Goal: Task Accomplishment & Management: Manage account settings

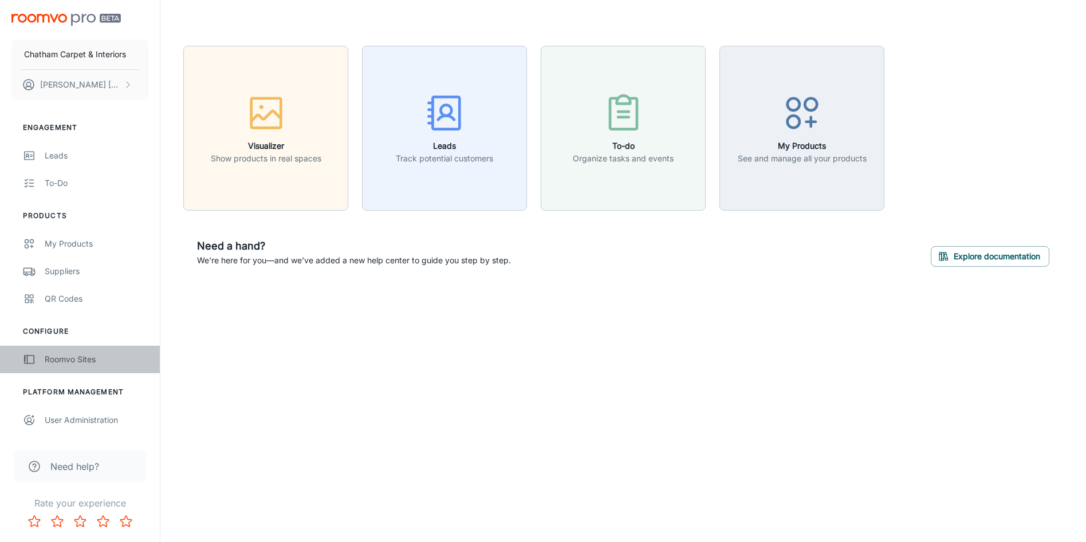
click at [76, 364] on div "Roomvo Sites" at bounding box center [97, 359] width 104 height 13
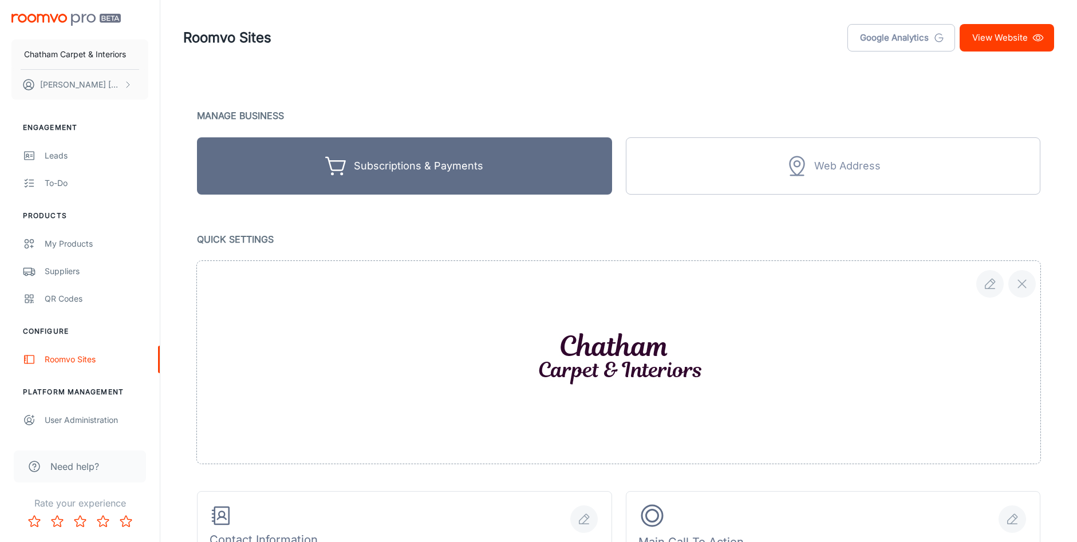
drag, startPoint x: 724, startPoint y: 1, endPoint x: 542, endPoint y: 59, distance: 190.7
click at [543, 58] on header "Roomvo Sites Google Analytics View Website" at bounding box center [618, 38] width 898 height 76
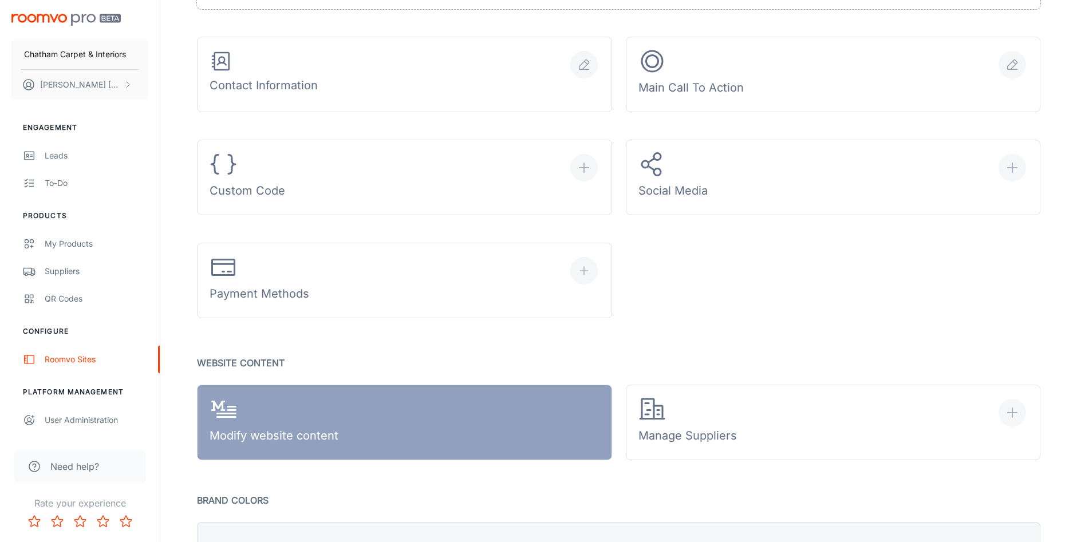
scroll to position [573, 0]
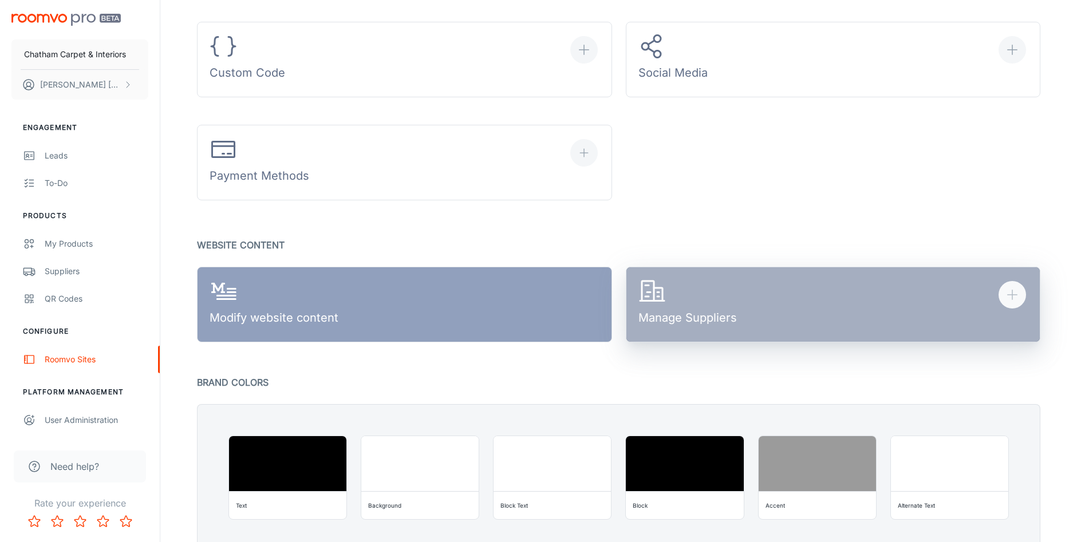
click at [1007, 292] on icon "button" at bounding box center [1012, 295] width 14 height 14
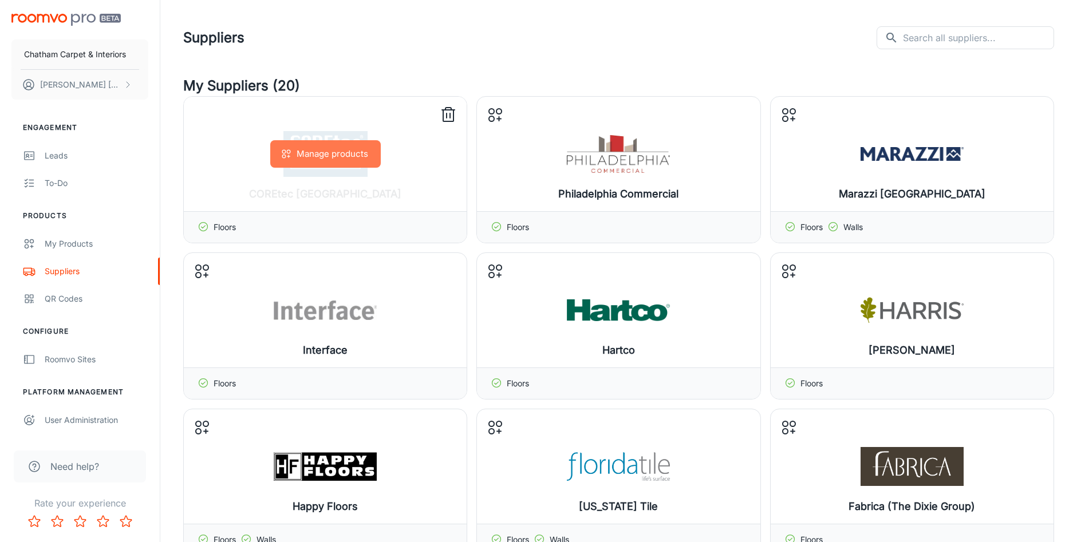
click at [312, 152] on button "Manage products" at bounding box center [325, 153] width 111 height 27
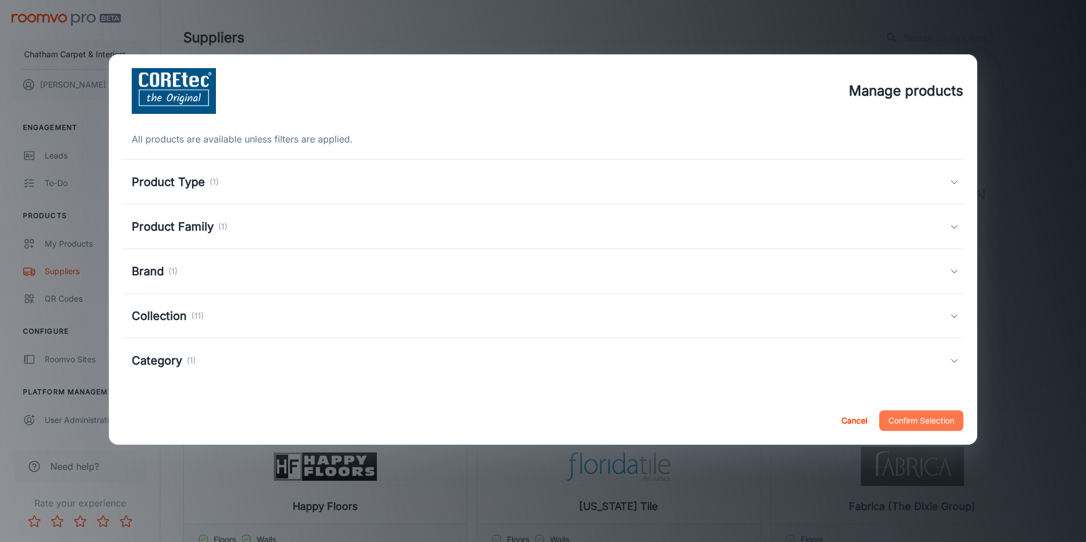
click at [920, 422] on button "Confirm Selection" at bounding box center [921, 421] width 84 height 21
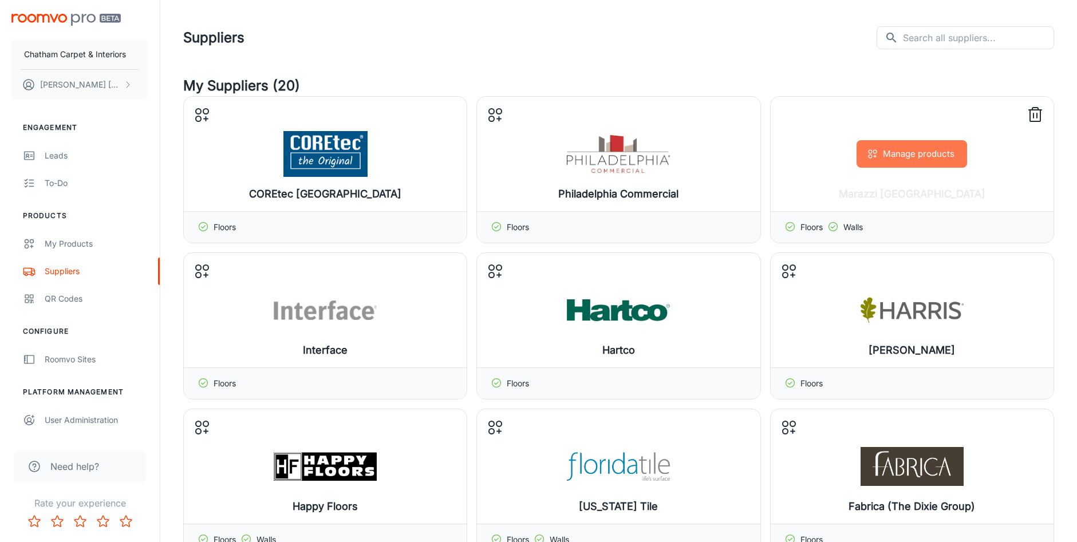
click at [901, 147] on button "Manage products" at bounding box center [912, 153] width 111 height 27
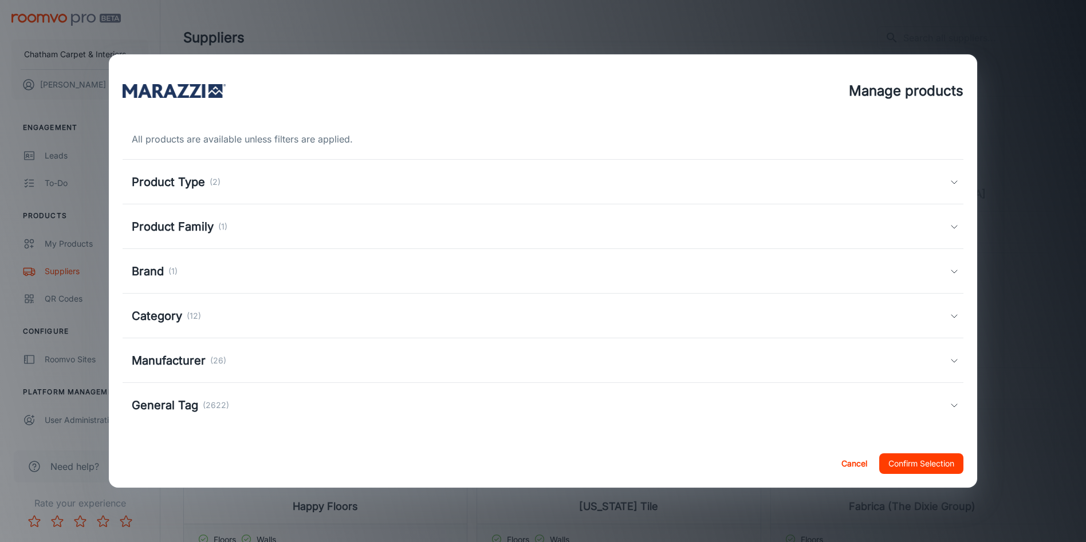
click at [923, 463] on button "Confirm Selection" at bounding box center [921, 463] width 84 height 21
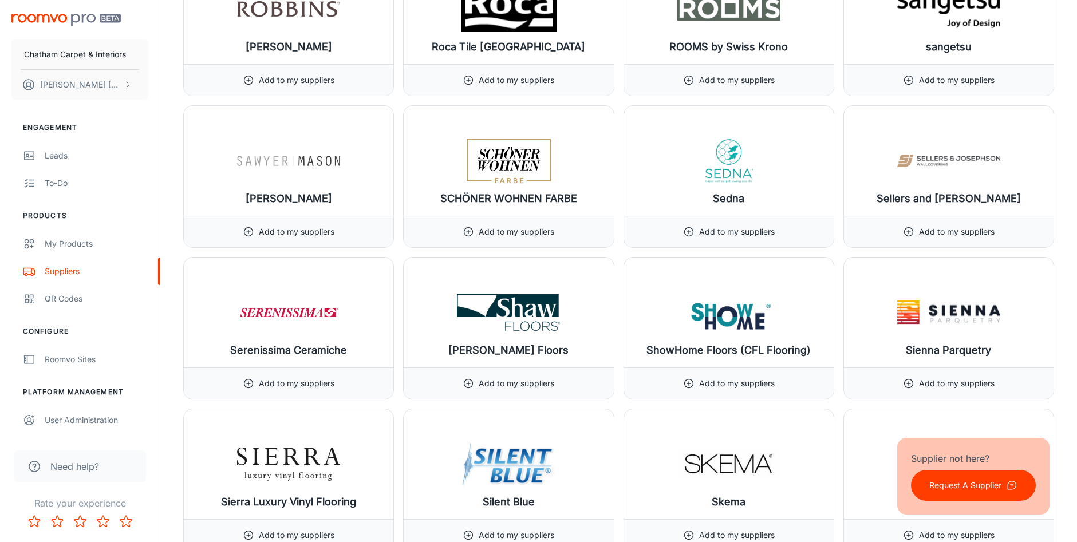
scroll to position [11693, 0]
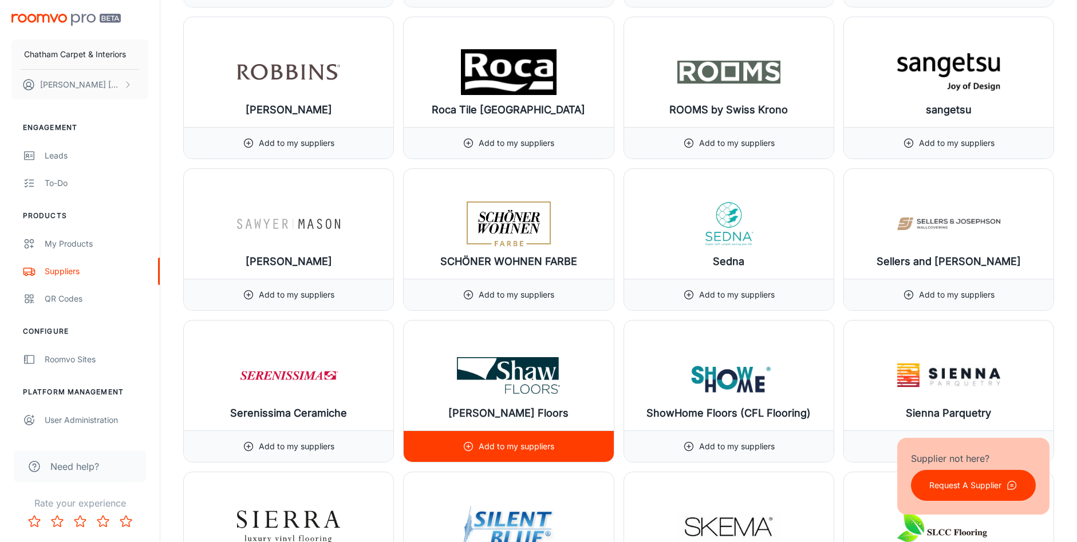
click at [500, 445] on p "Add to my suppliers" at bounding box center [517, 446] width 76 height 13
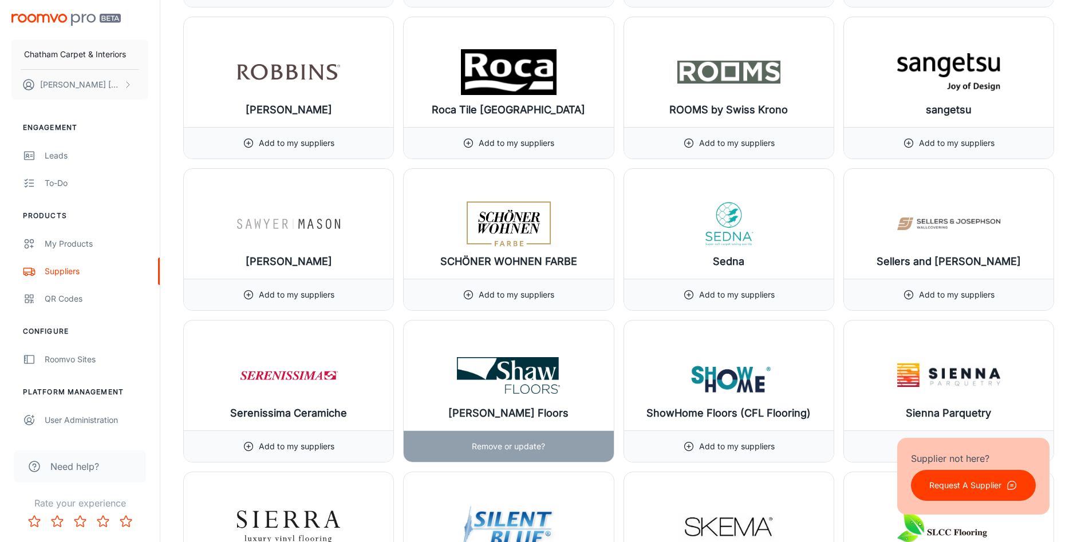
click at [511, 384] on img at bounding box center [508, 376] width 103 height 46
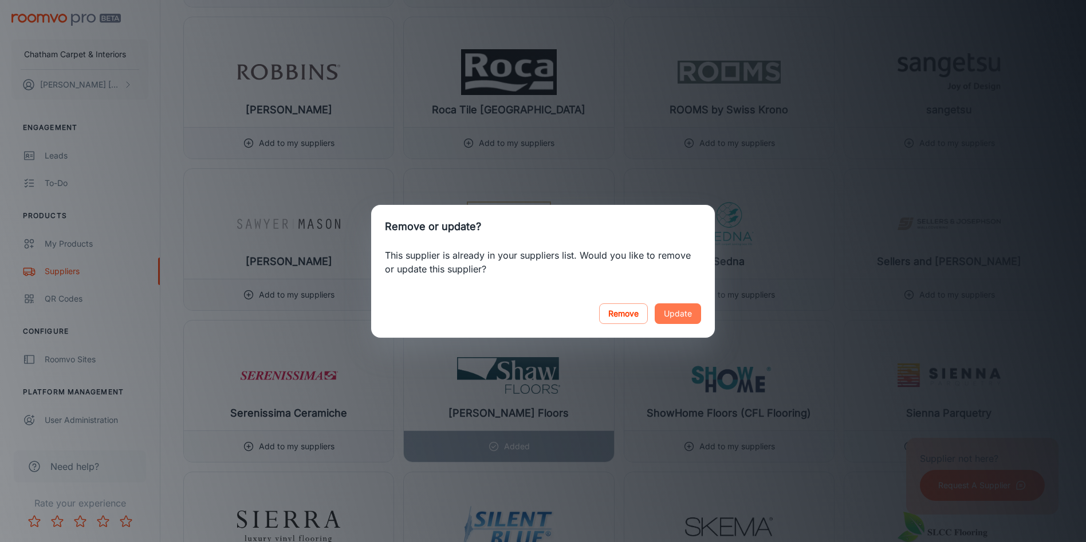
click at [683, 314] on button "Update" at bounding box center [677, 313] width 46 height 21
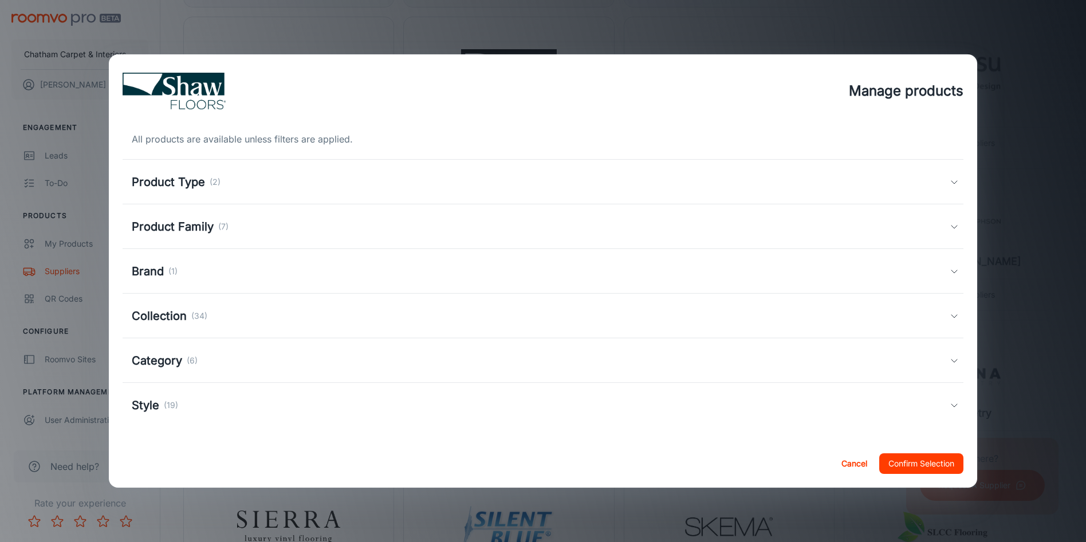
click at [160, 183] on h5 "Product Type" at bounding box center [168, 181] width 73 height 17
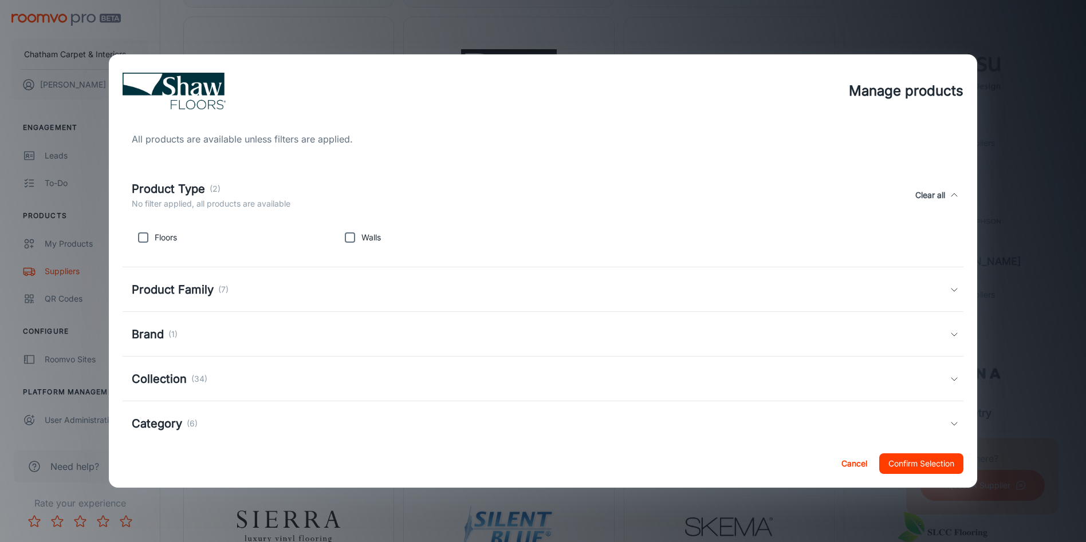
click at [167, 186] on h5 "Product Type" at bounding box center [168, 188] width 73 height 17
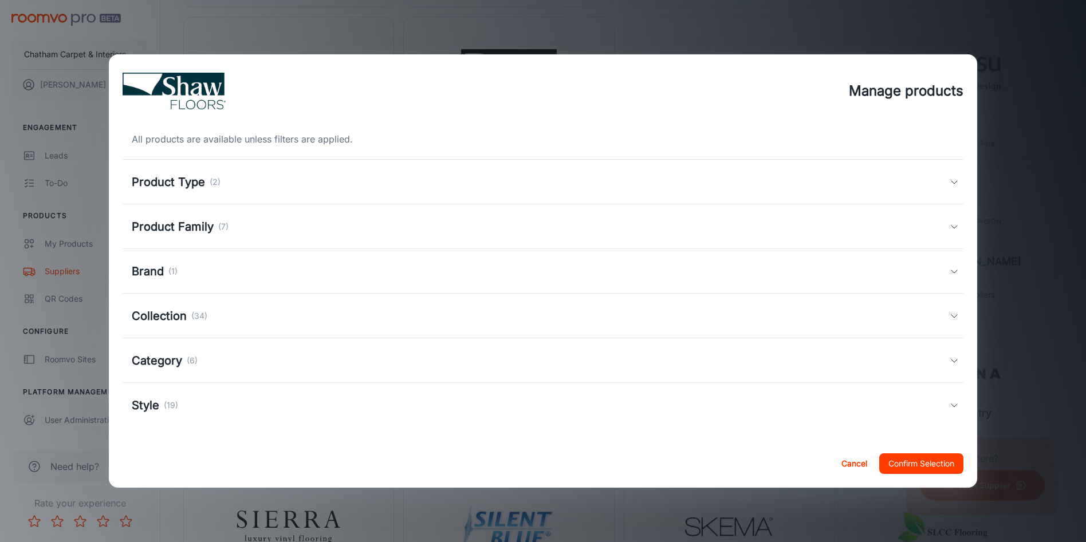
click at [176, 224] on h5 "Product Family" at bounding box center [173, 226] width 82 height 17
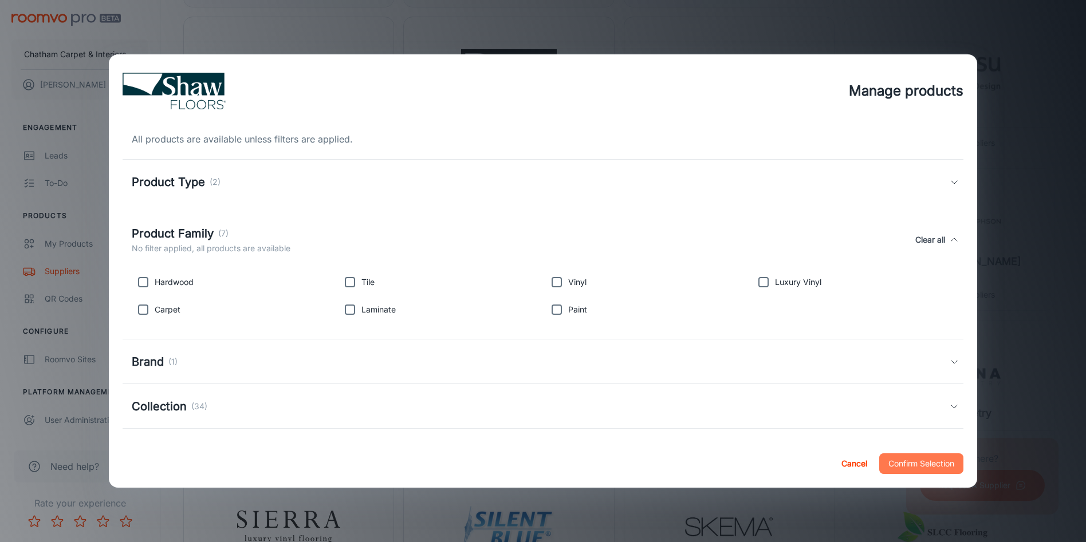
click at [914, 464] on button "Confirm Selection" at bounding box center [921, 463] width 84 height 21
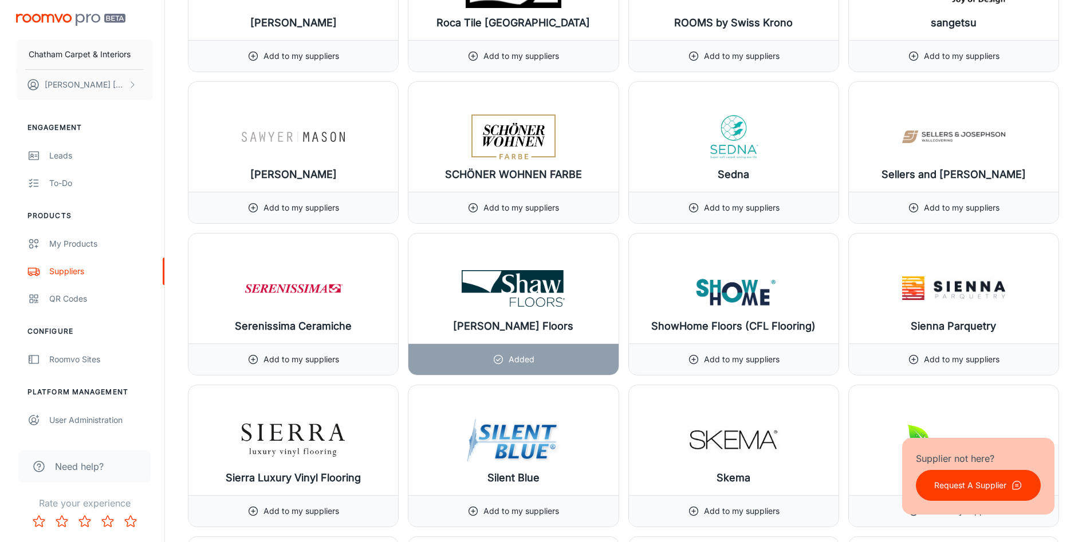
scroll to position [11808, 0]
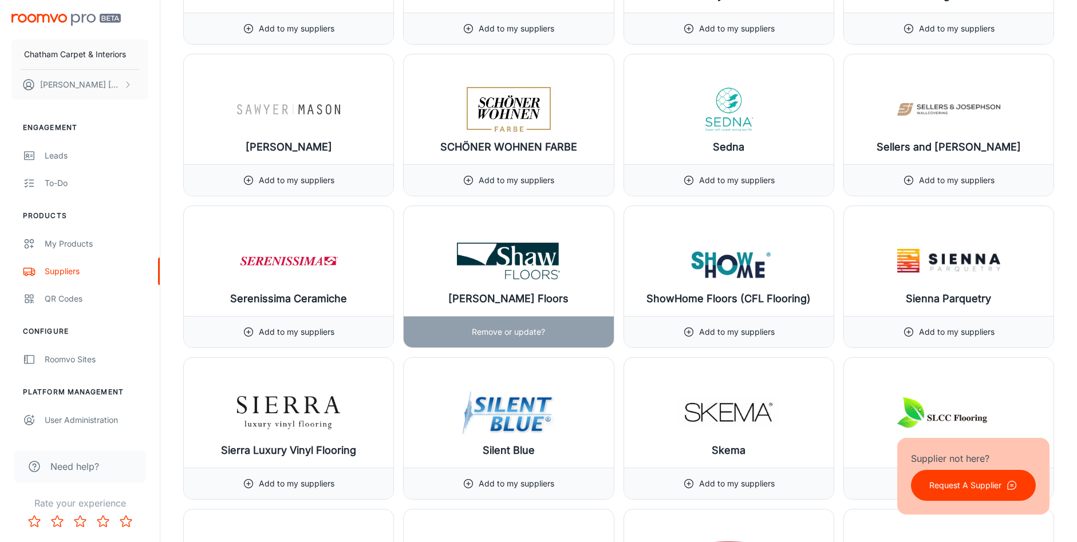
click at [504, 264] on img at bounding box center [508, 261] width 103 height 46
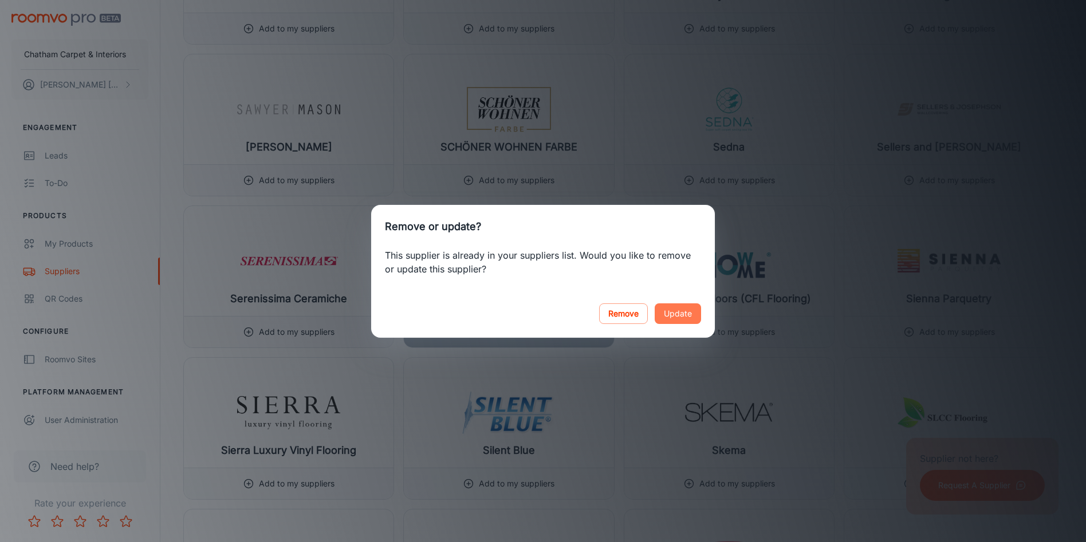
click at [686, 309] on button "Update" at bounding box center [677, 313] width 46 height 21
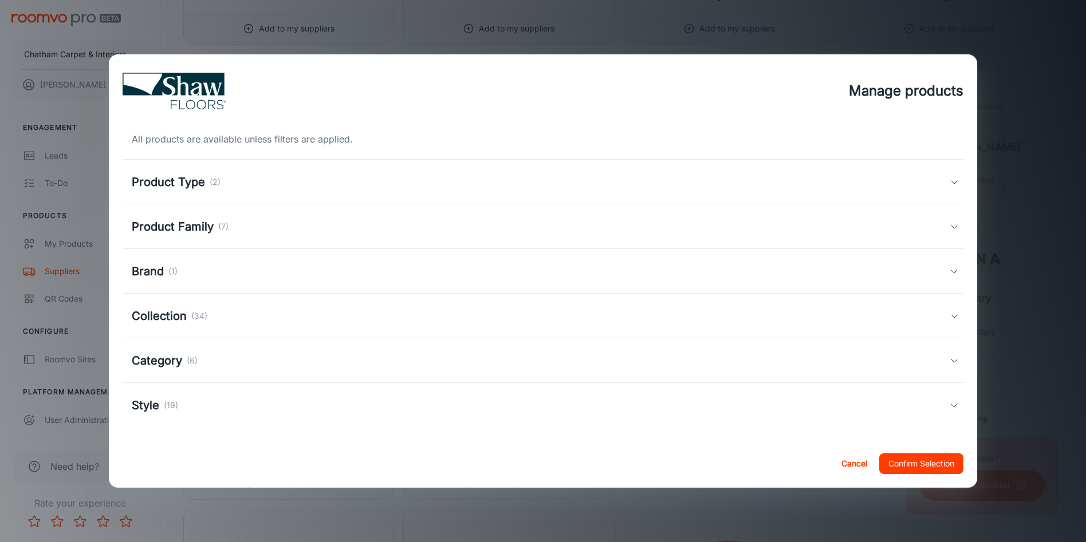
click at [147, 310] on h5 "Collection" at bounding box center [159, 315] width 55 height 17
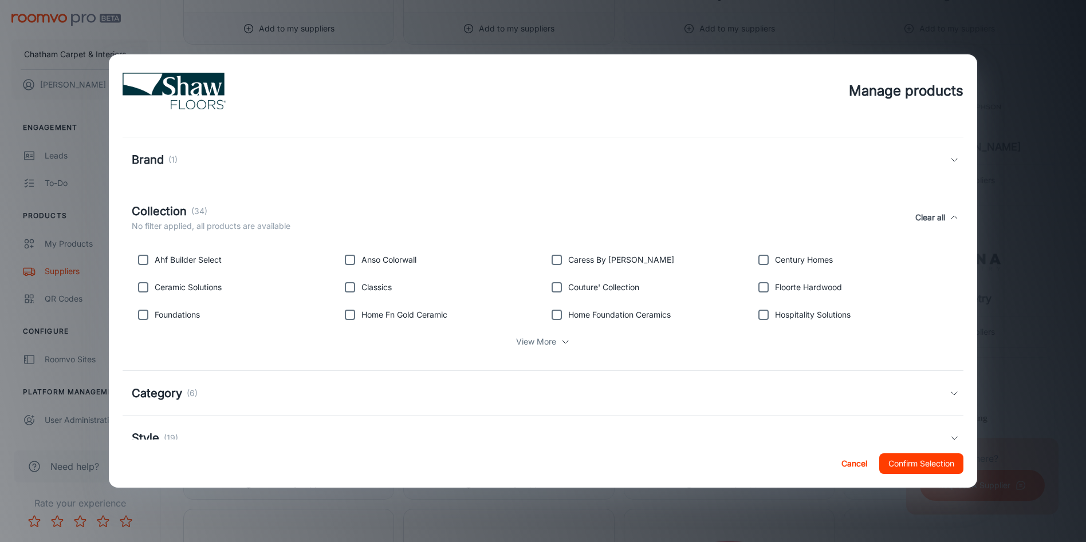
scroll to position [108, 0]
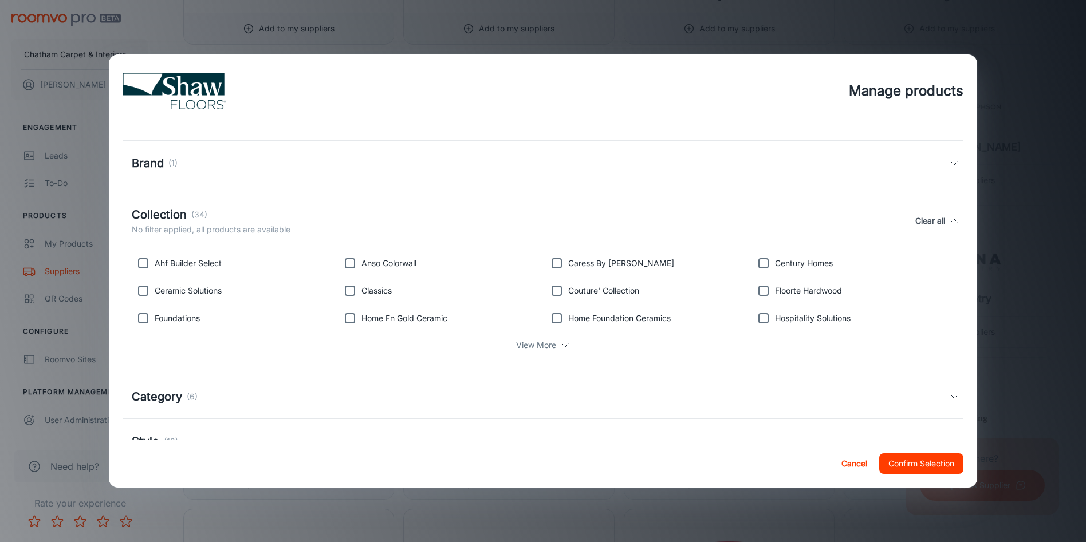
click at [530, 344] on p "View More" at bounding box center [536, 345] width 40 height 13
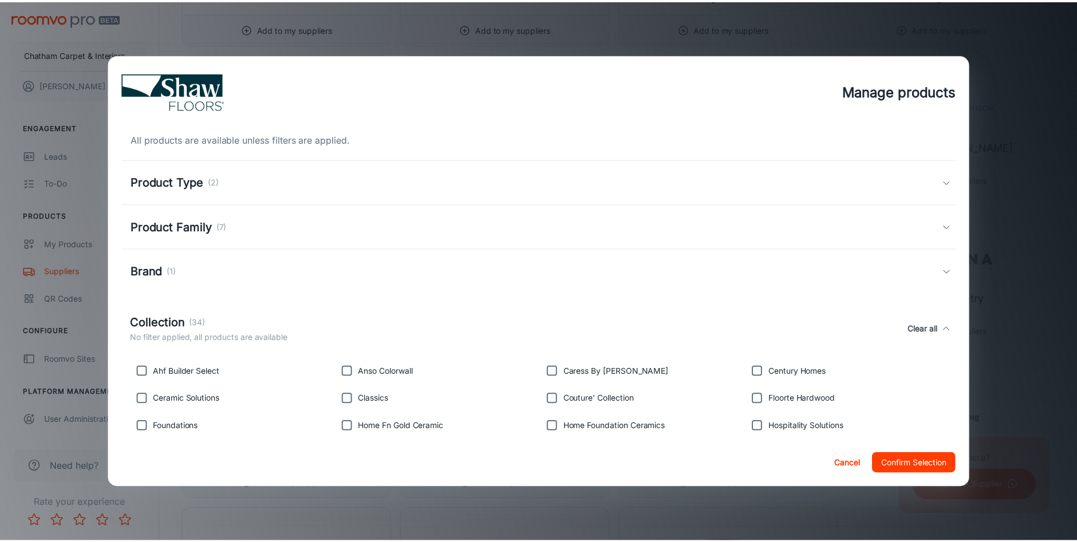
scroll to position [310, 0]
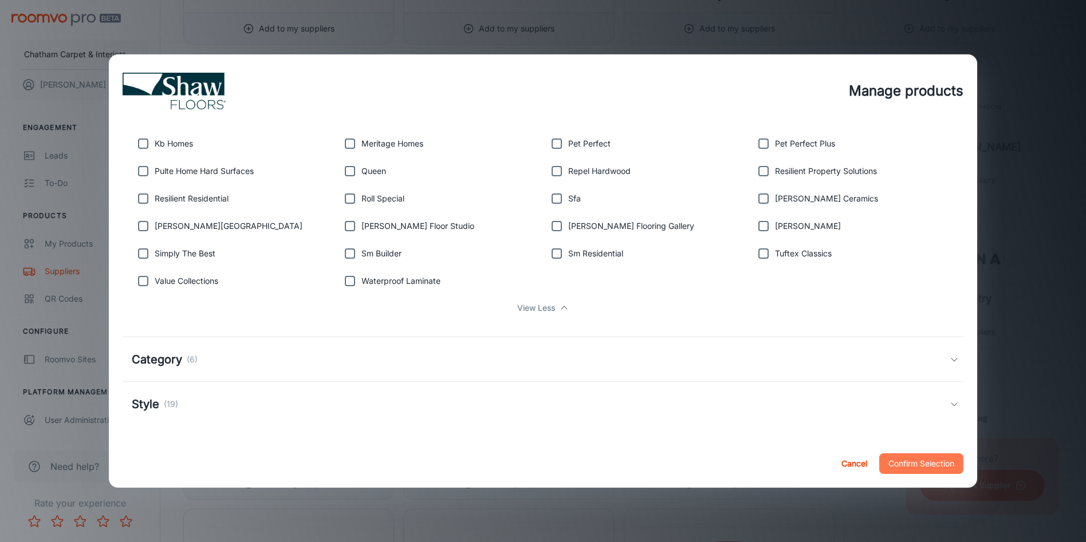
click at [914, 457] on button "Confirm Selection" at bounding box center [921, 463] width 84 height 21
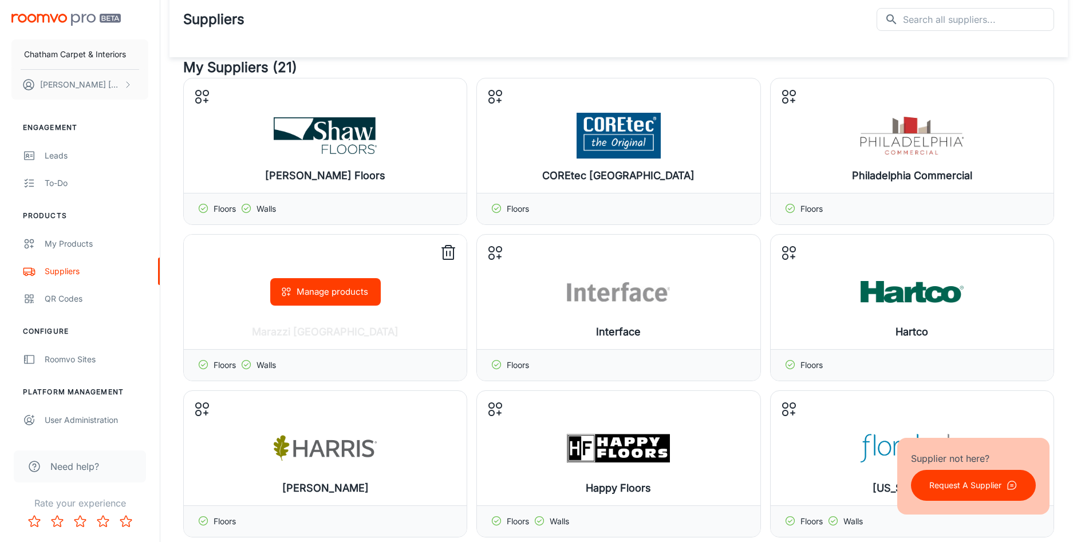
scroll to position [0, 0]
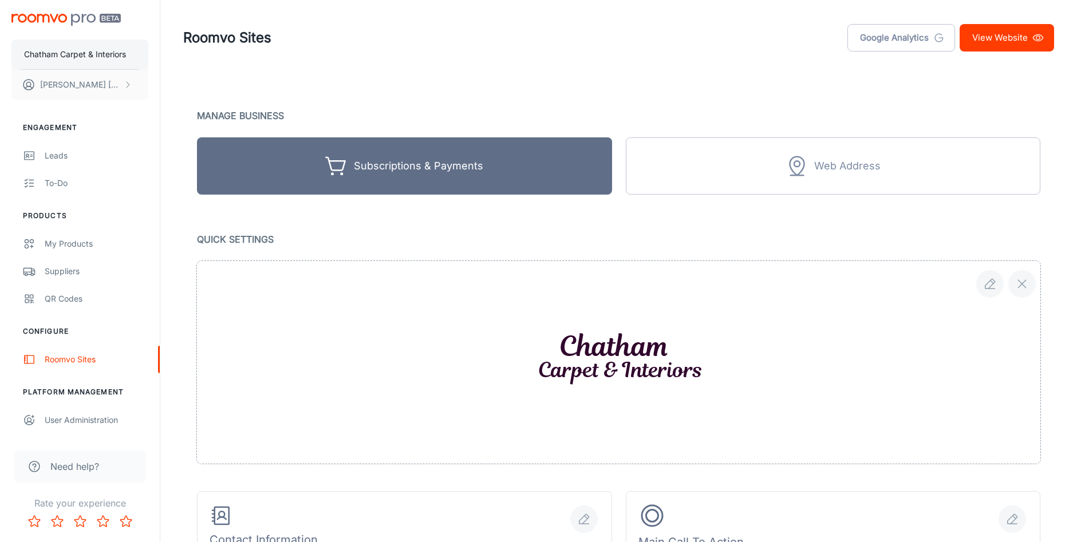
click at [50, 57] on p "Chatham Carpet & Interiors" at bounding box center [75, 54] width 102 height 13
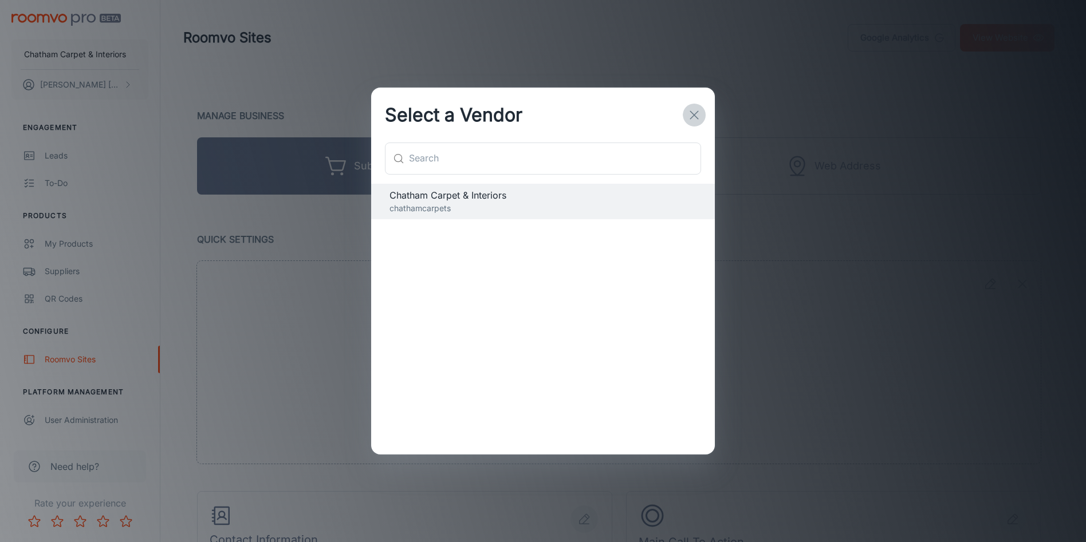
click at [700, 112] on icon "button" at bounding box center [694, 115] width 14 height 14
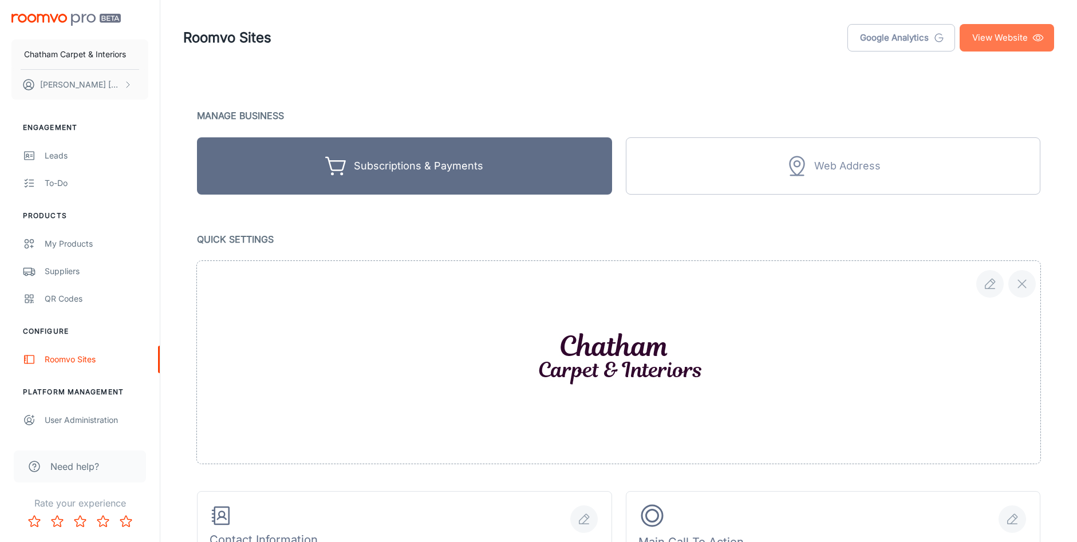
click at [1009, 41] on link "View Website" at bounding box center [1007, 37] width 94 height 27
click at [1005, 34] on link "View Website" at bounding box center [1007, 37] width 94 height 27
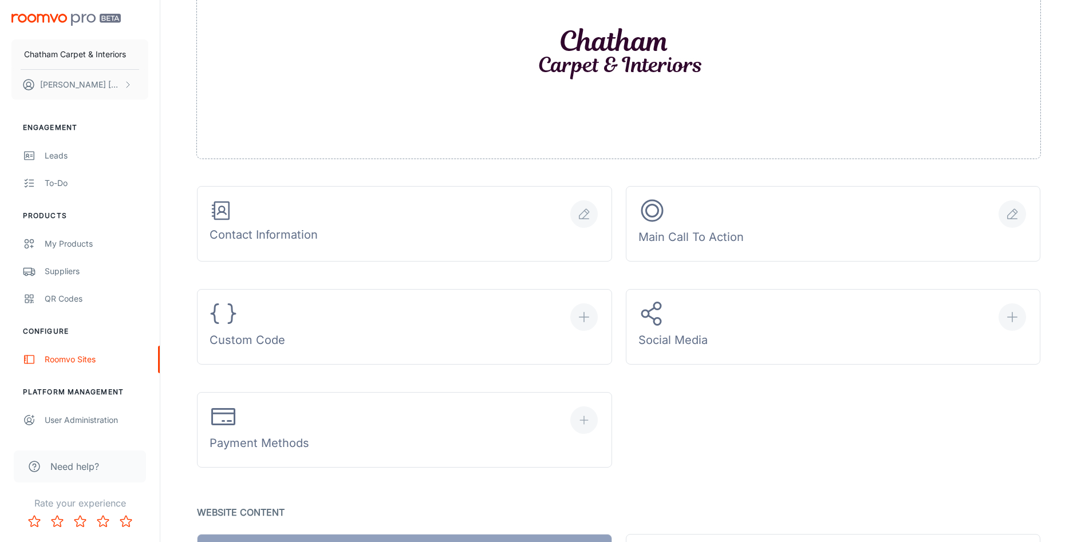
scroll to position [458, 0]
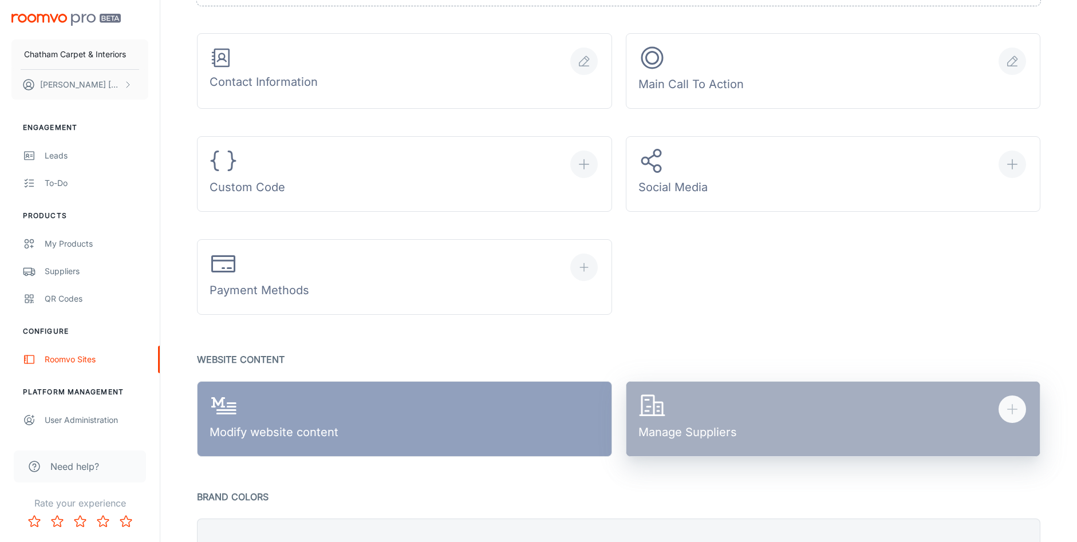
click at [745, 436] on button "Manage Suppliers" at bounding box center [833, 419] width 415 height 76
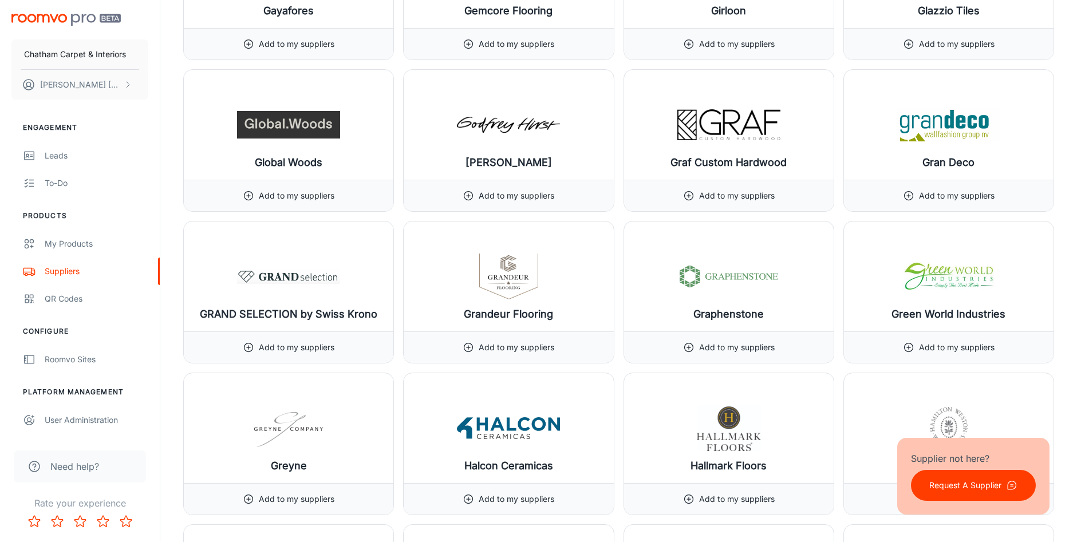
scroll to position [6355, 0]
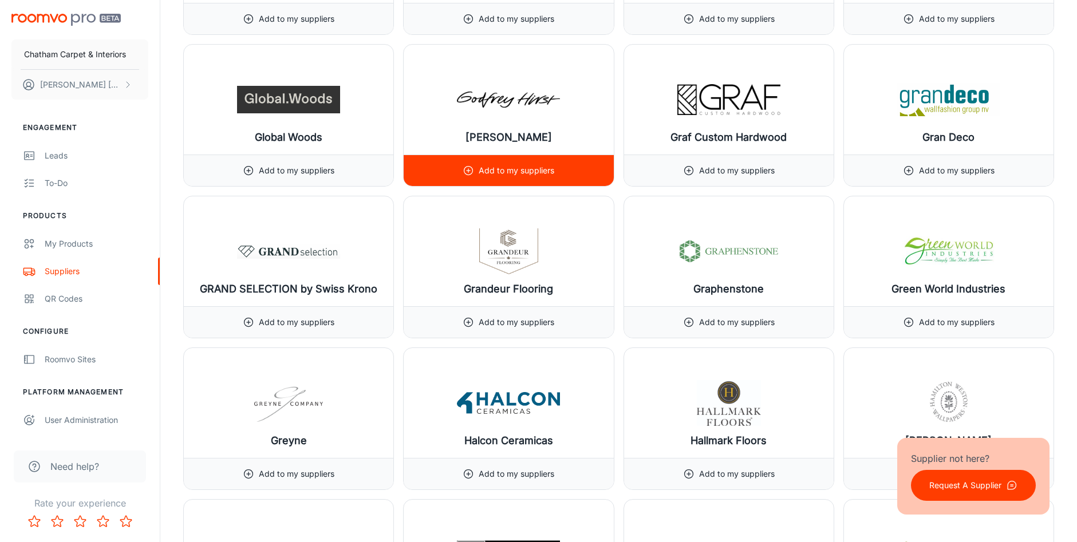
click at [474, 169] on icon at bounding box center [468, 170] width 11 height 11
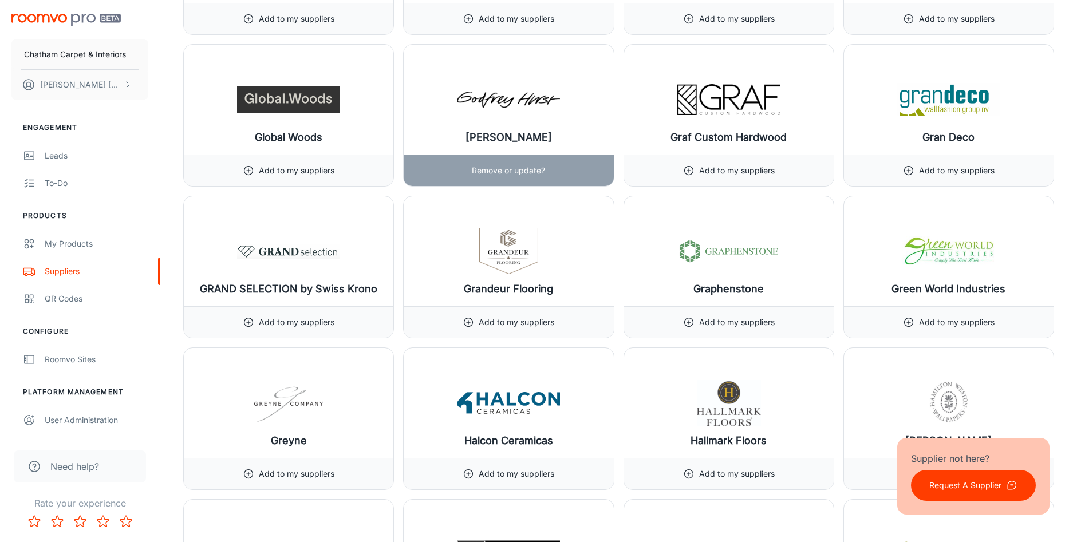
click at [512, 101] on img at bounding box center [508, 100] width 103 height 46
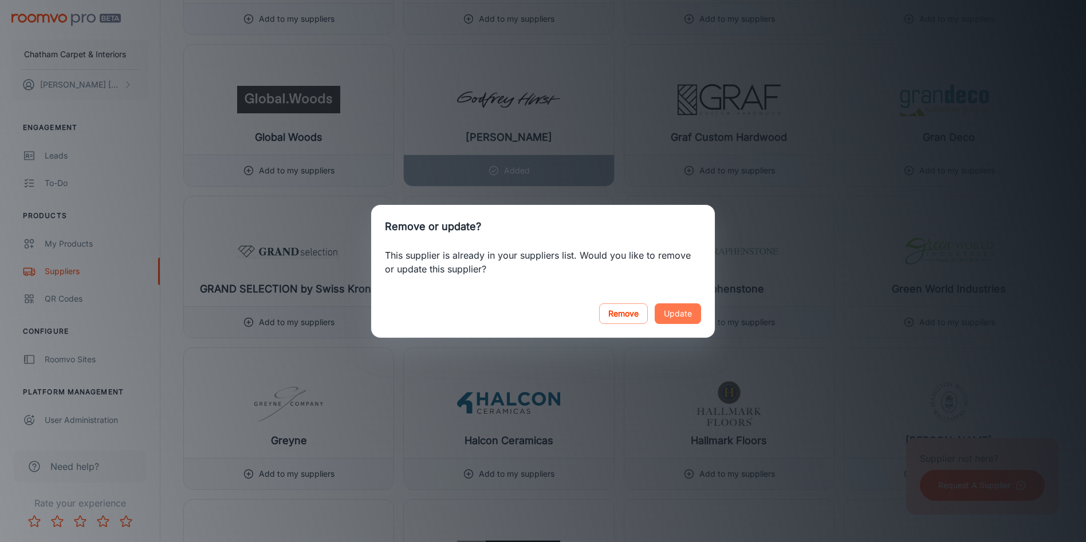
click at [673, 313] on button "Update" at bounding box center [677, 313] width 46 height 21
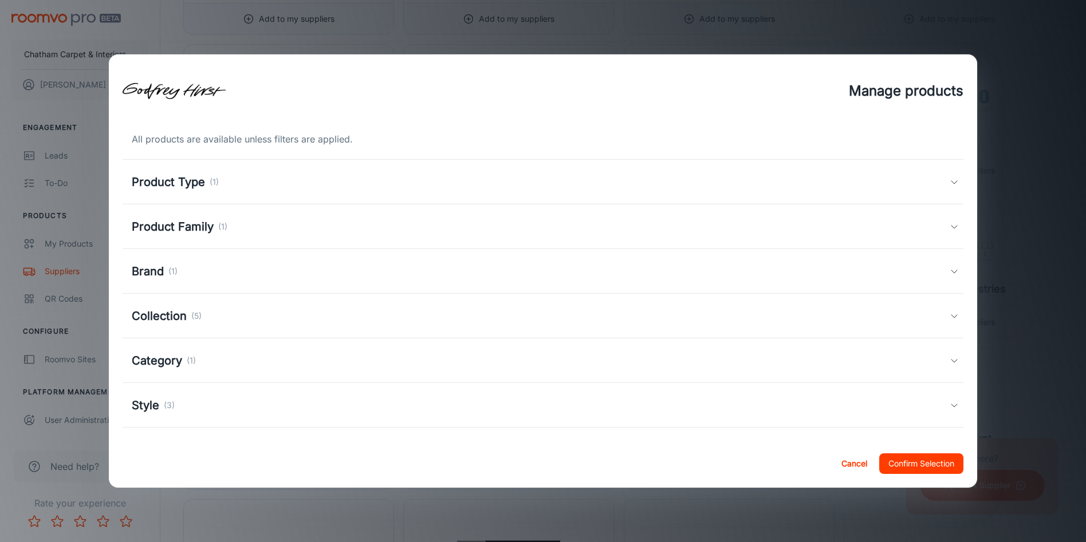
click at [922, 458] on button "Confirm Selection" at bounding box center [921, 463] width 84 height 21
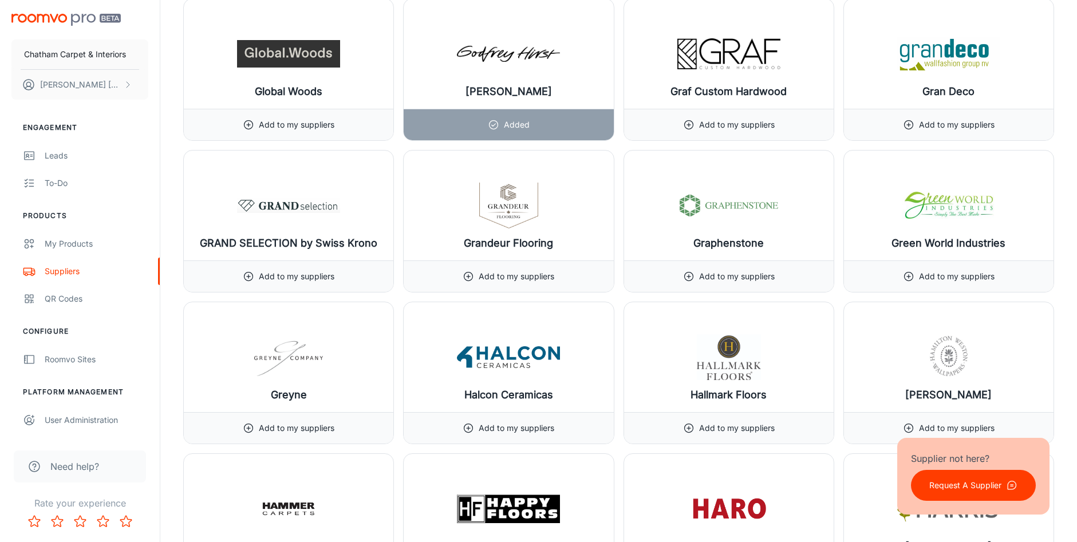
scroll to position [6584, 0]
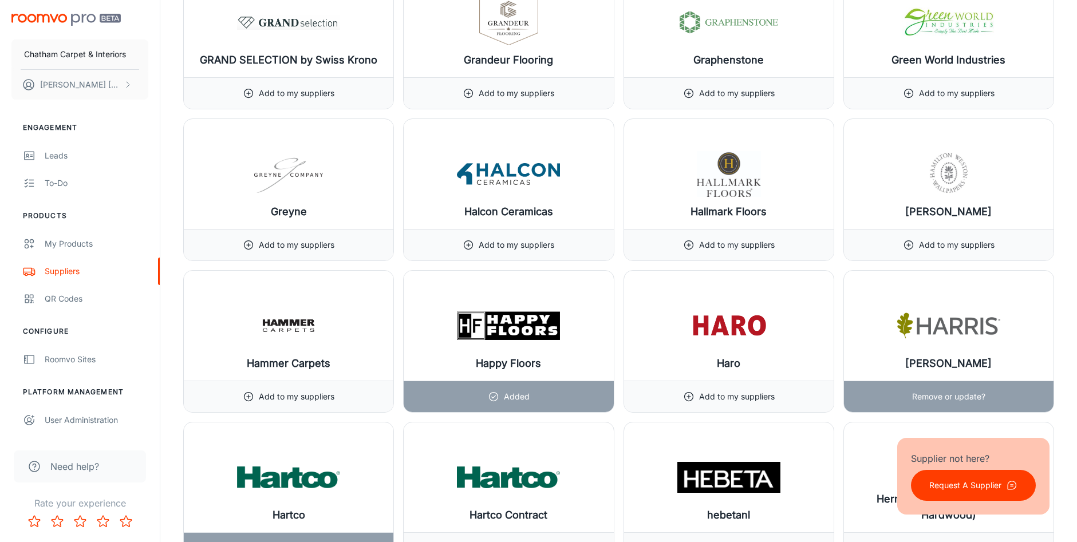
click at [936, 394] on p "Remove or update?" at bounding box center [948, 396] width 73 height 13
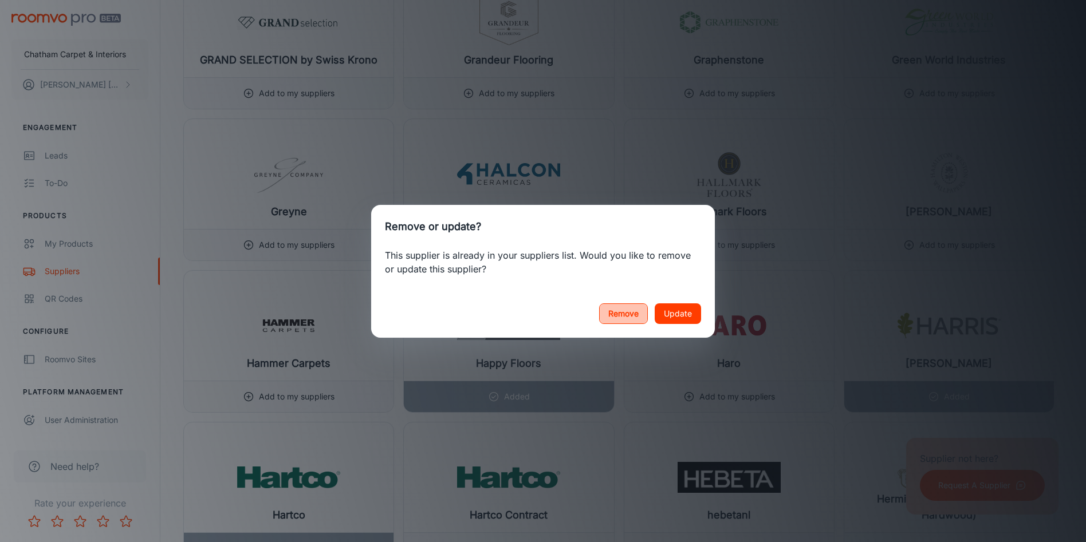
click at [622, 311] on button "Remove" at bounding box center [623, 313] width 49 height 21
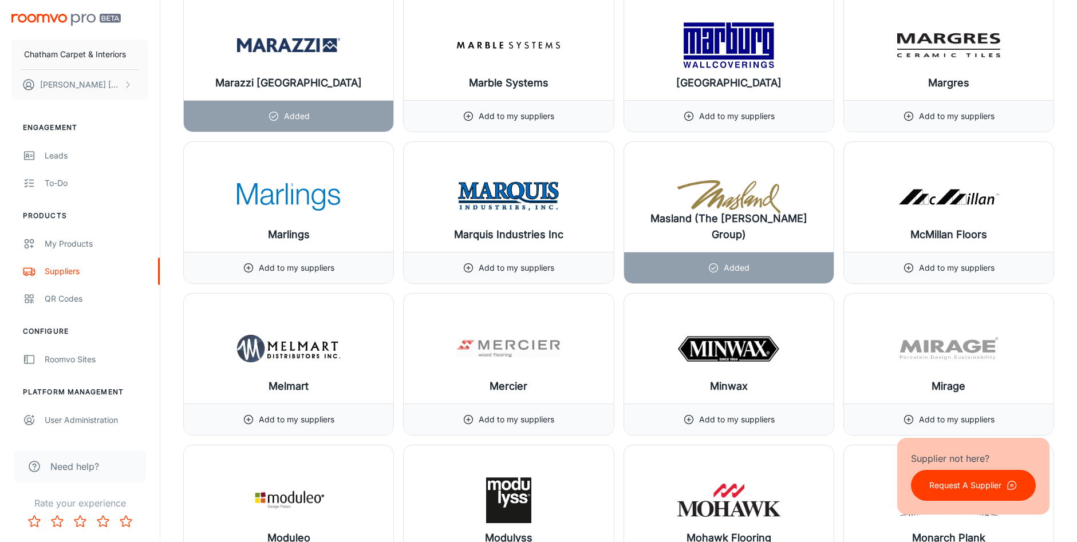
scroll to position [9218, 0]
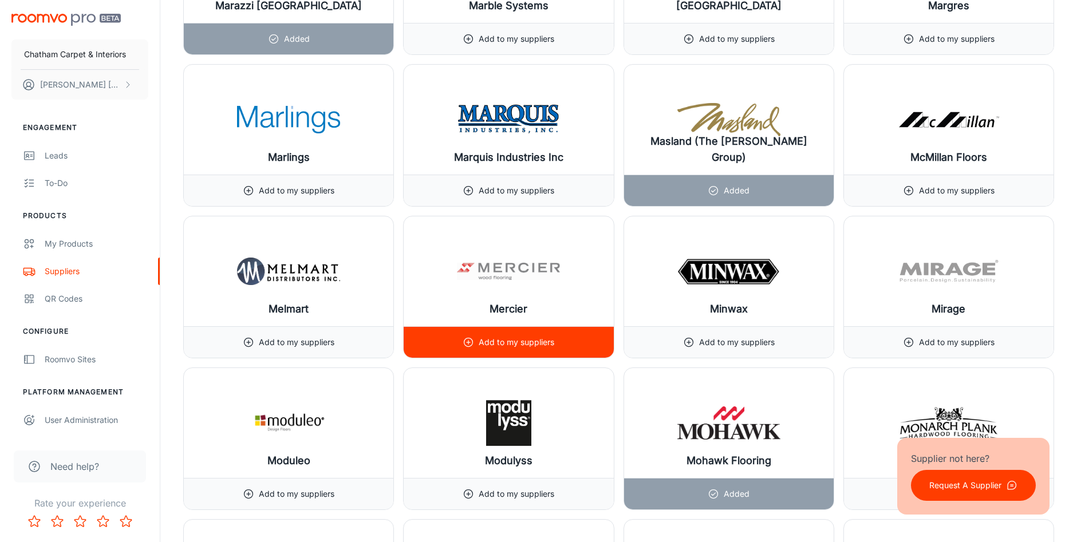
click at [529, 341] on p "Add to my suppliers" at bounding box center [517, 342] width 76 height 13
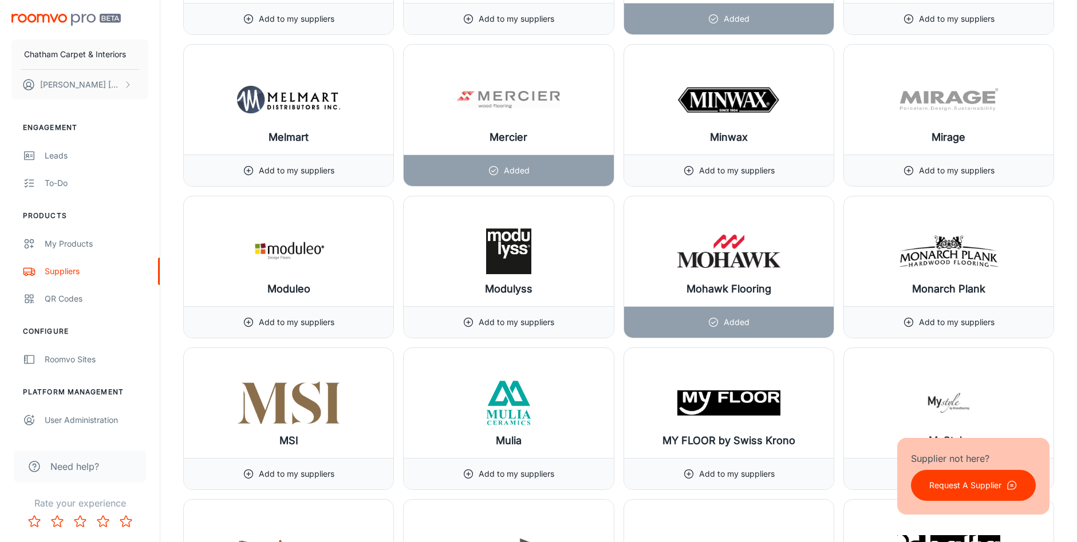
scroll to position [9447, 0]
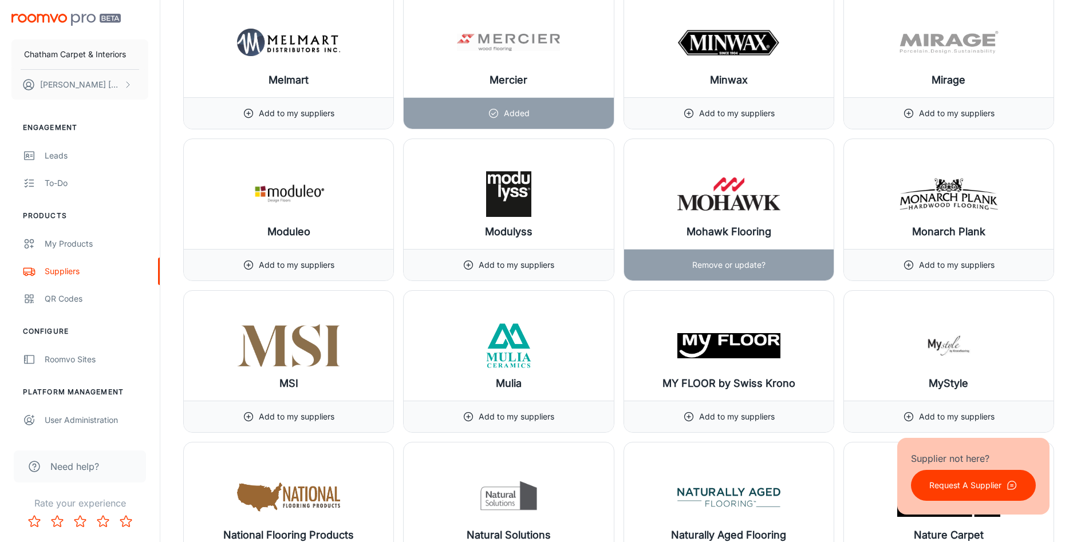
click at [721, 257] on div "Remove or update?" at bounding box center [728, 265] width 73 height 31
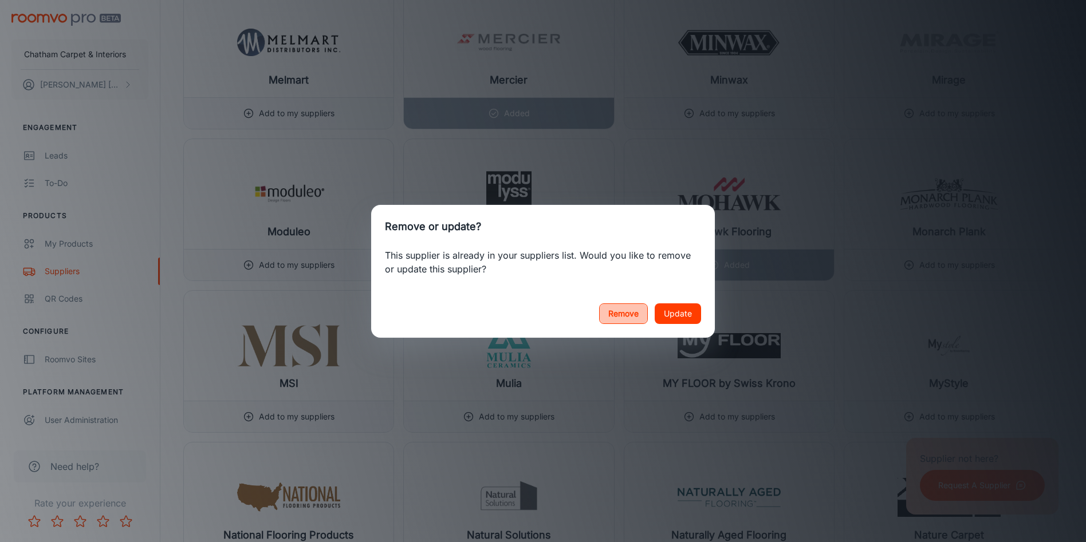
click at [609, 316] on button "Remove" at bounding box center [623, 313] width 49 height 21
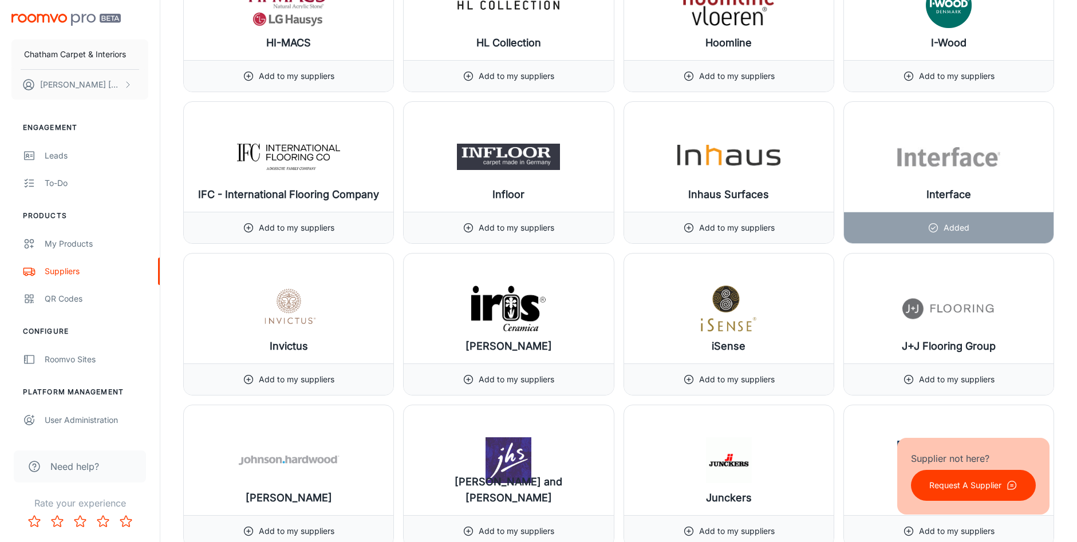
scroll to position [0, 0]
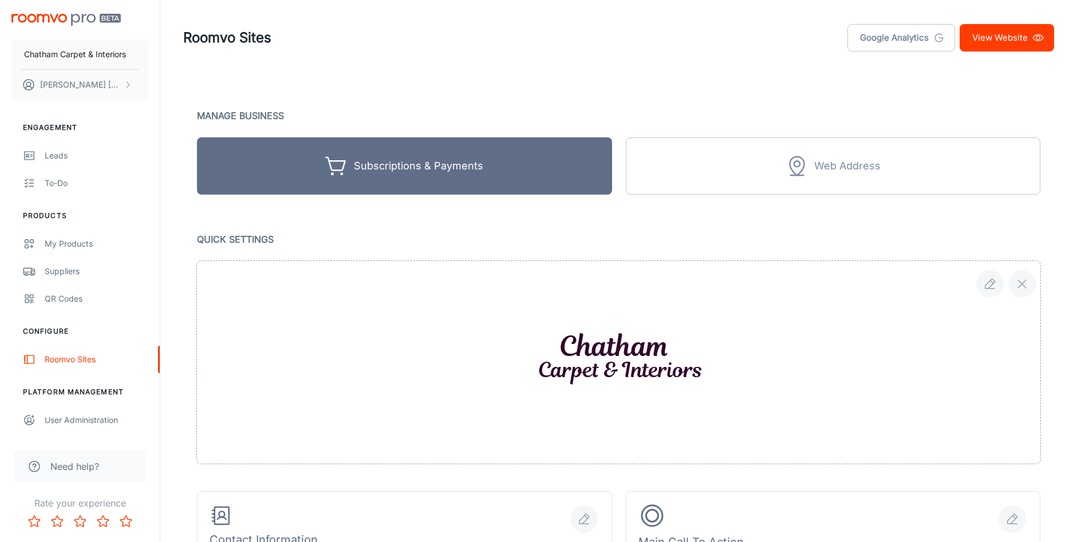
click at [1003, 38] on link "View Website" at bounding box center [1007, 37] width 94 height 27
